Goal: Find specific page/section: Find specific page/section

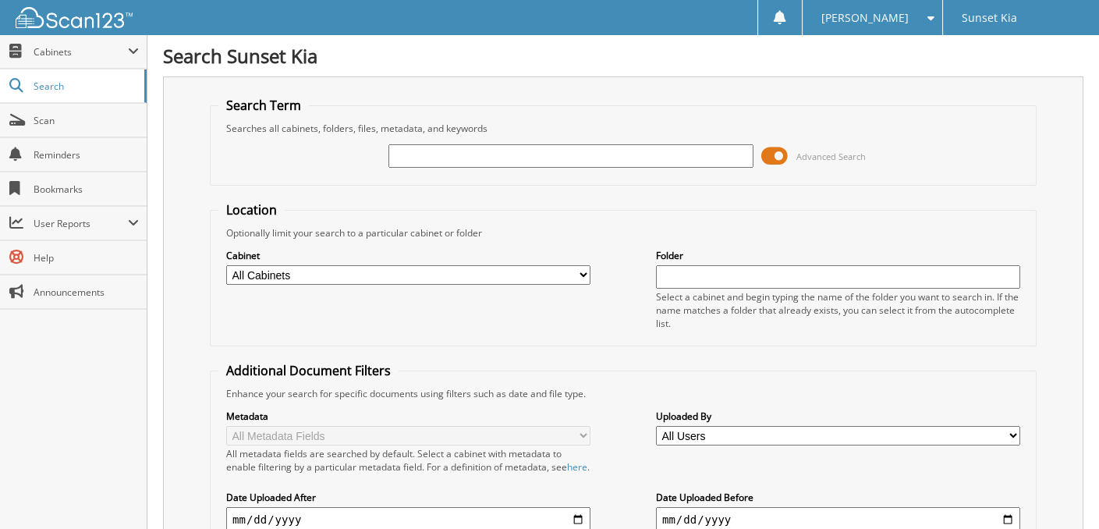
click at [430, 159] on input "text" at bounding box center [571, 155] width 364 height 23
type input "n"
type input "NG105125"
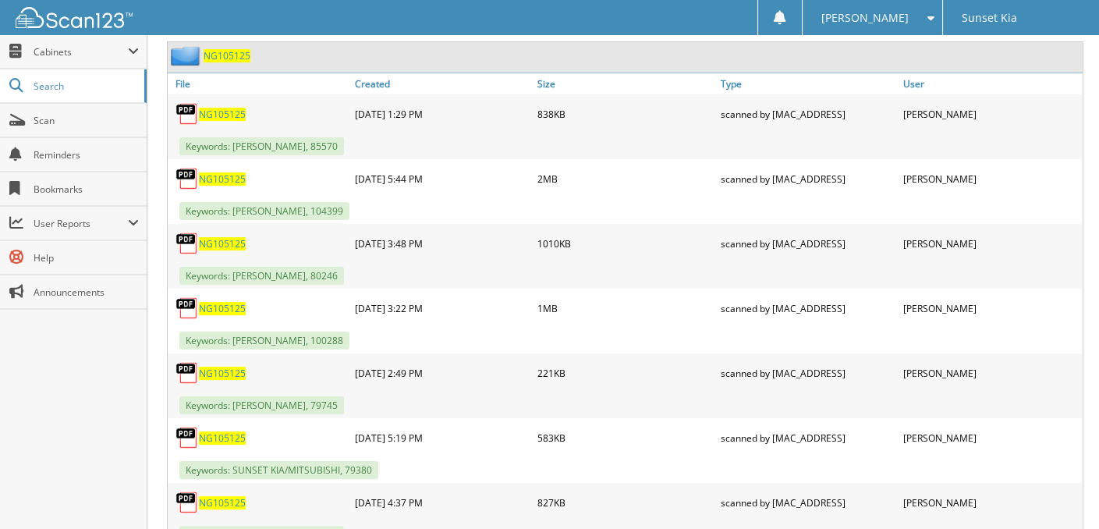
scroll to position [702, 0]
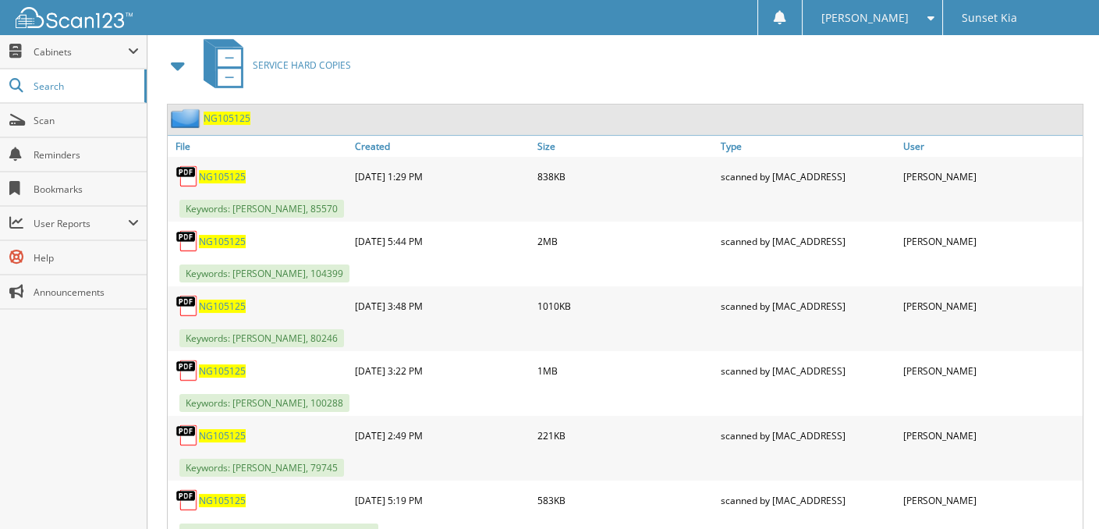
click at [232, 175] on span "NG105125" at bounding box center [222, 176] width 47 height 13
click at [222, 237] on span "NG105125" at bounding box center [222, 241] width 47 height 13
click at [222, 304] on span "NG105125" at bounding box center [222, 306] width 47 height 13
click at [228, 364] on span "NG105125" at bounding box center [222, 370] width 47 height 13
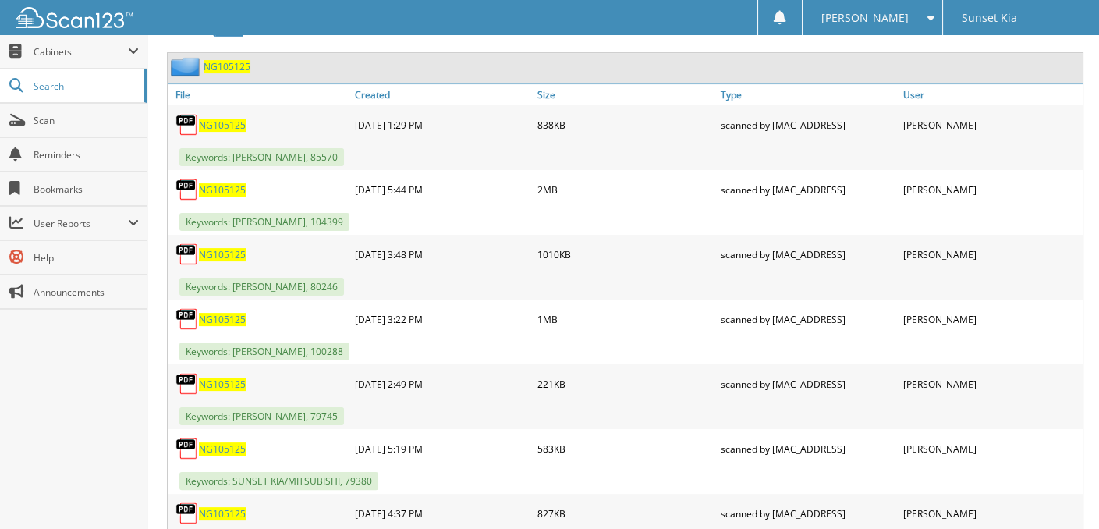
scroll to position [780, 0]
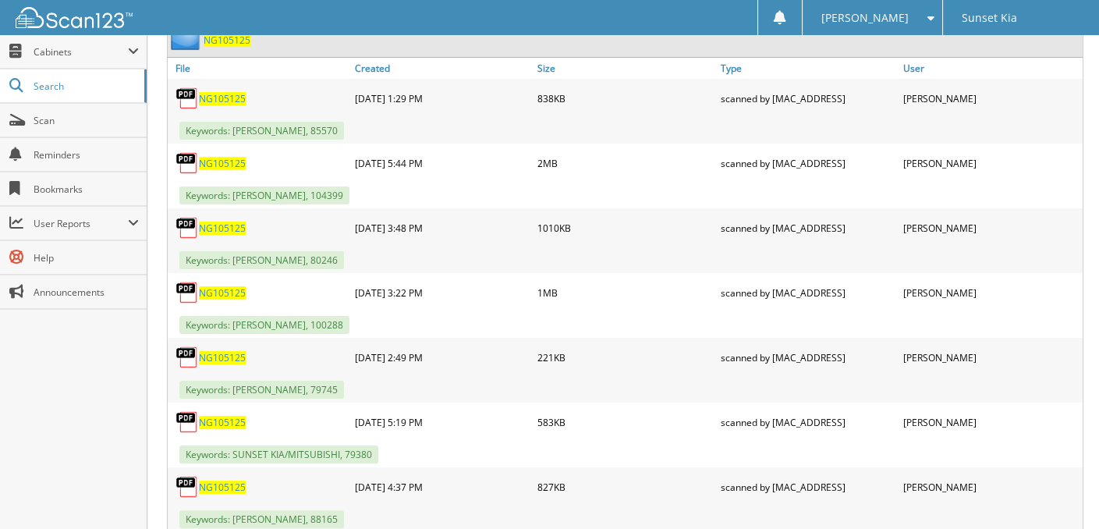
click at [228, 355] on span "NG105125" at bounding box center [222, 357] width 47 height 13
click at [235, 416] on span "NG105125" at bounding box center [222, 422] width 47 height 13
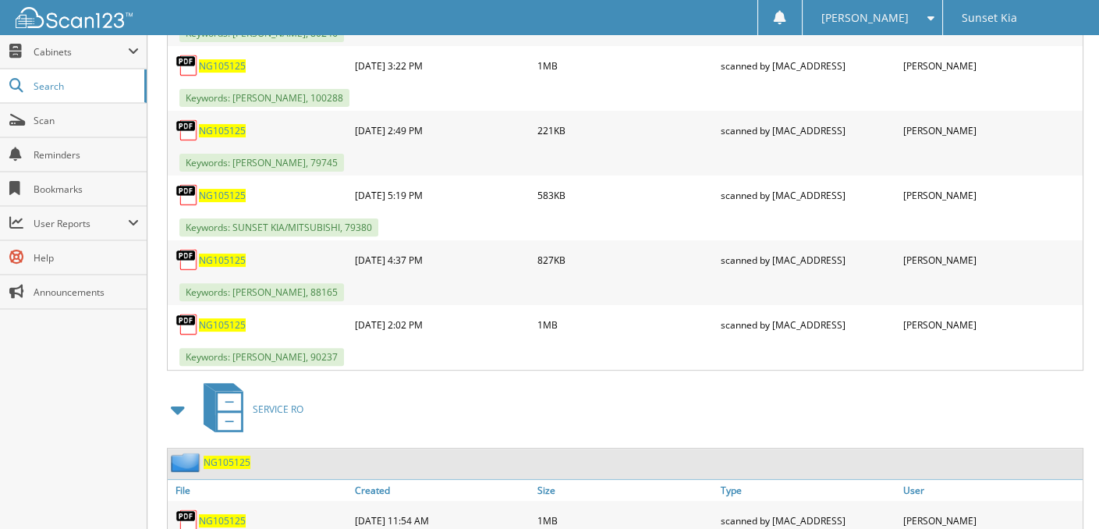
scroll to position [1014, 0]
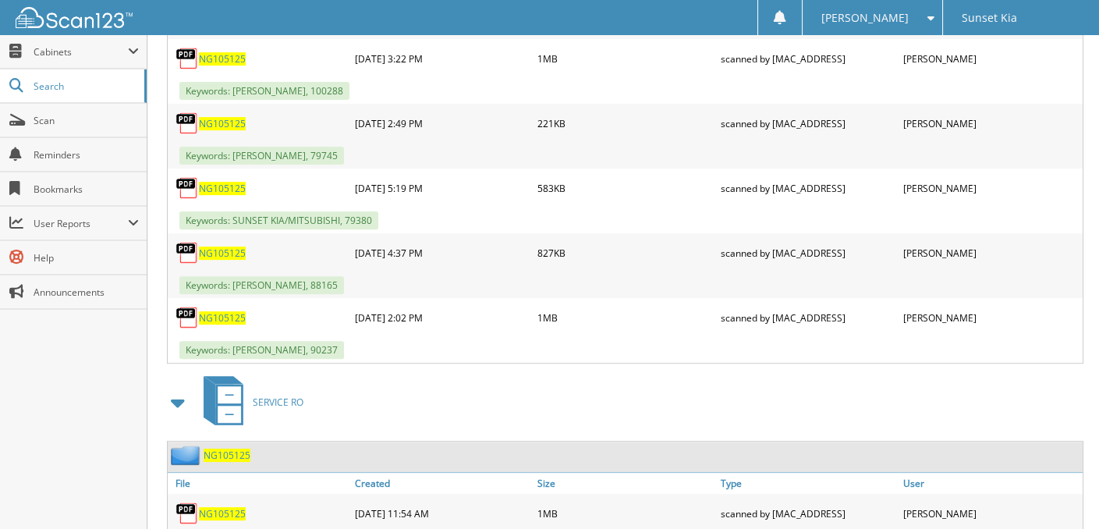
click at [222, 247] on span "NG105125" at bounding box center [222, 253] width 47 height 13
click at [227, 311] on span "NG105125" at bounding box center [222, 317] width 47 height 13
